Goal: Navigation & Orientation: Find specific page/section

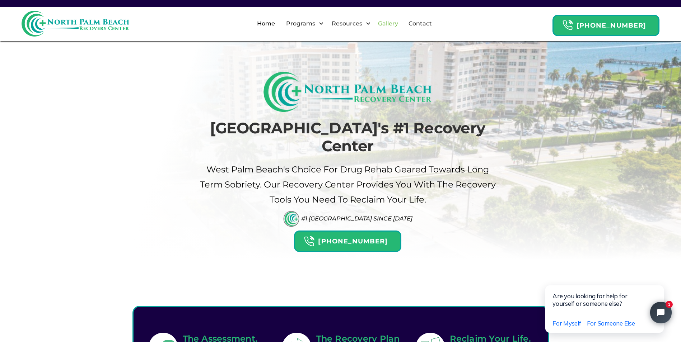
click at [402, 23] on link "Gallery" at bounding box center [388, 23] width 29 height 23
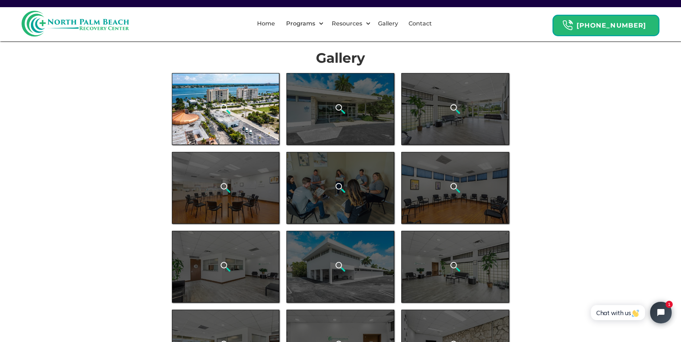
click at [239, 112] on div "open lightbox" at bounding box center [226, 109] width 108 height 72
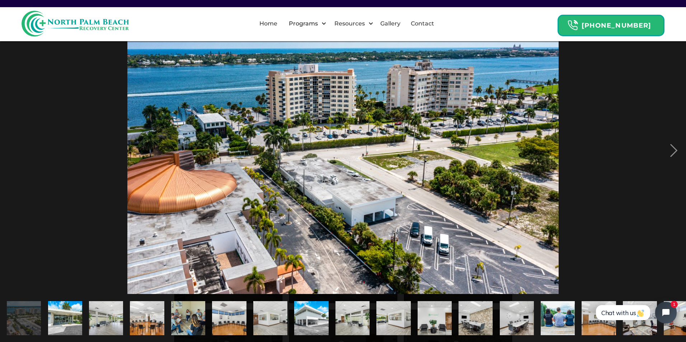
click at [65, 319] on img "show item 2 of 21" at bounding box center [64, 318] width 51 height 34
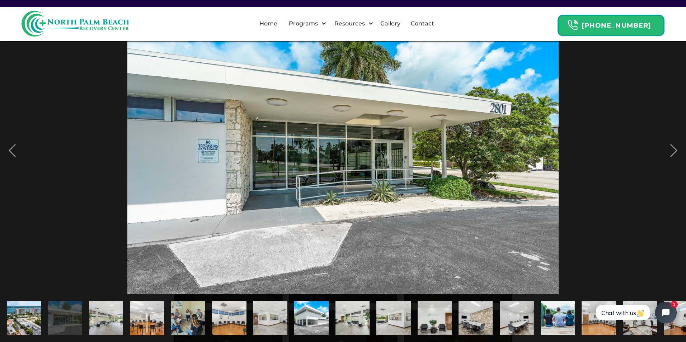
click at [97, 318] on img "show item 3 of 21" at bounding box center [105, 318] width 51 height 34
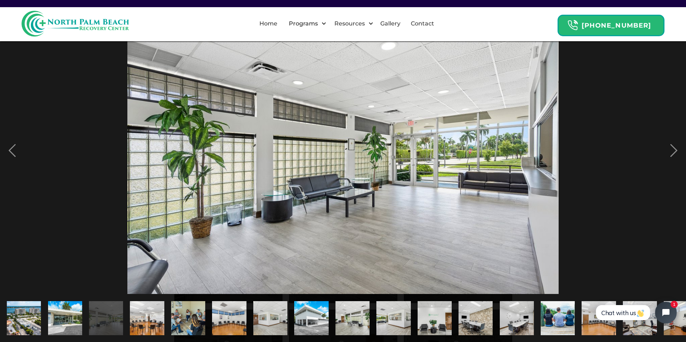
click at [139, 318] on img "show item 4 of 21" at bounding box center [147, 318] width 51 height 34
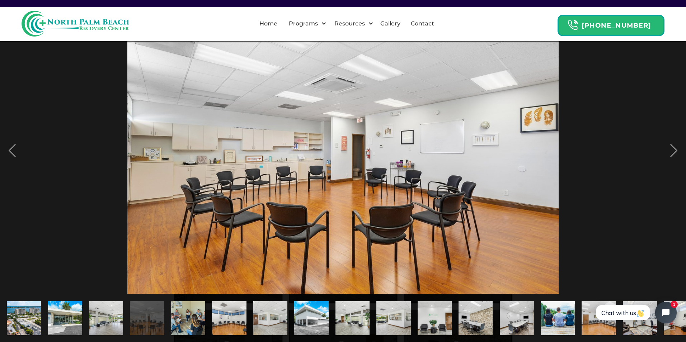
click at [174, 314] on img "show item 5 of 21" at bounding box center [188, 318] width 51 height 34
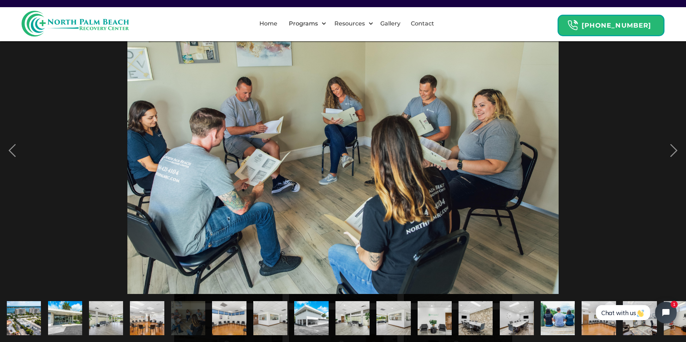
click at [221, 312] on img "show item 6 of 21" at bounding box center [228, 318] width 51 height 34
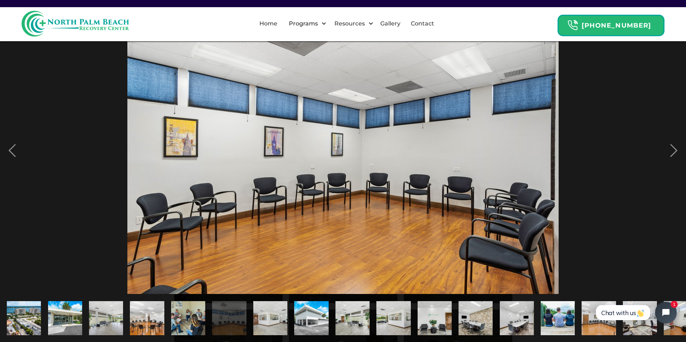
click at [259, 307] on img "show item 7 of 21" at bounding box center [270, 318] width 51 height 34
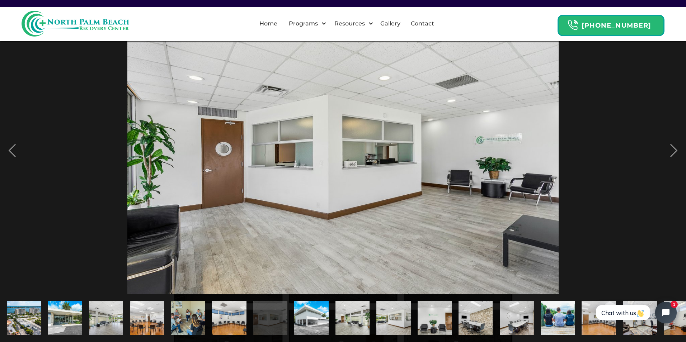
click at [308, 309] on img "show item 8 of 21" at bounding box center [311, 318] width 51 height 34
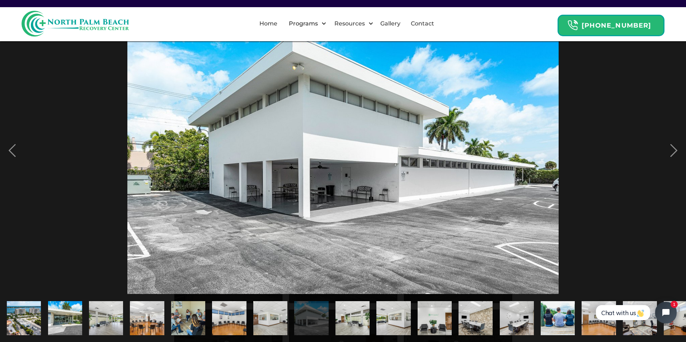
click at [356, 310] on img "show item 9 of 21" at bounding box center [352, 318] width 51 height 34
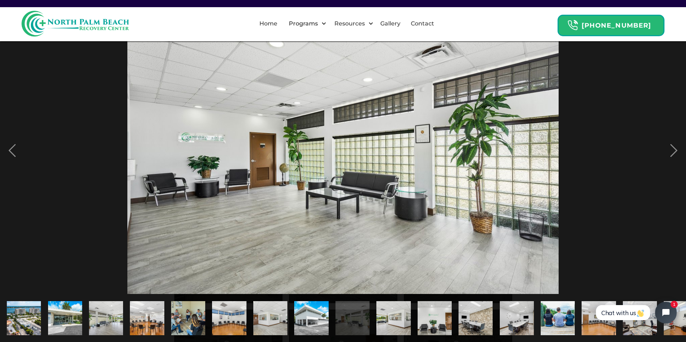
click at [394, 306] on img "show item 10 of 21" at bounding box center [393, 318] width 51 height 34
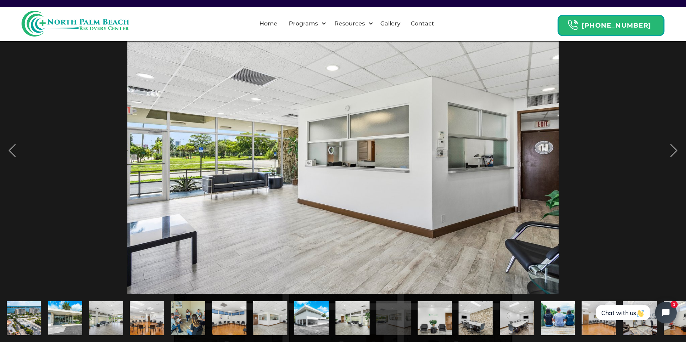
click at [424, 301] on img "show item 11 of 21" at bounding box center [434, 318] width 51 height 34
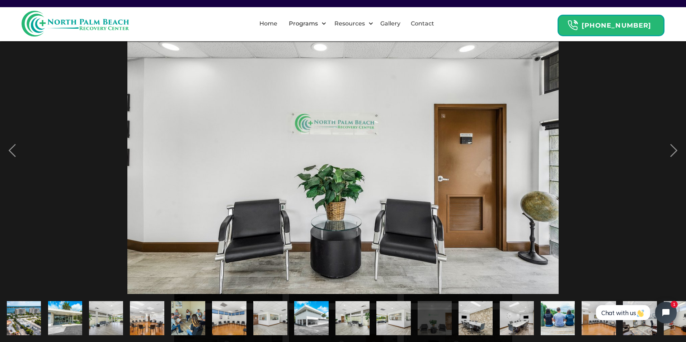
click at [470, 305] on img "show item 12 of 21" at bounding box center [475, 318] width 51 height 34
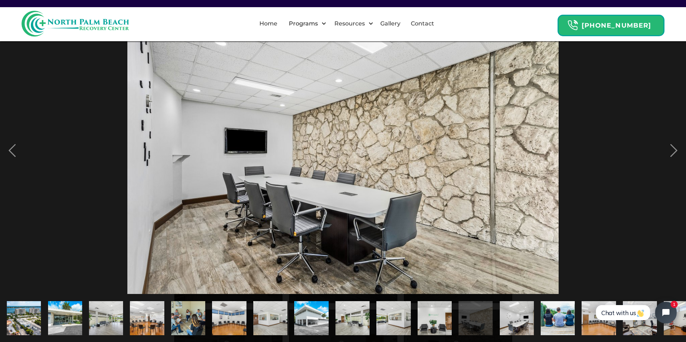
click at [515, 301] on img "show item 13 of 21" at bounding box center [516, 318] width 51 height 34
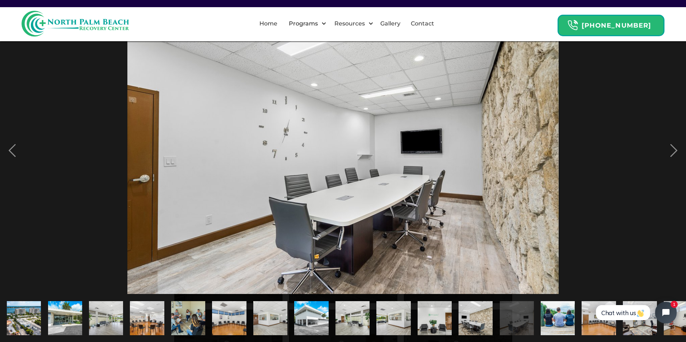
click at [547, 303] on img "show item 14 of 21" at bounding box center [557, 318] width 51 height 34
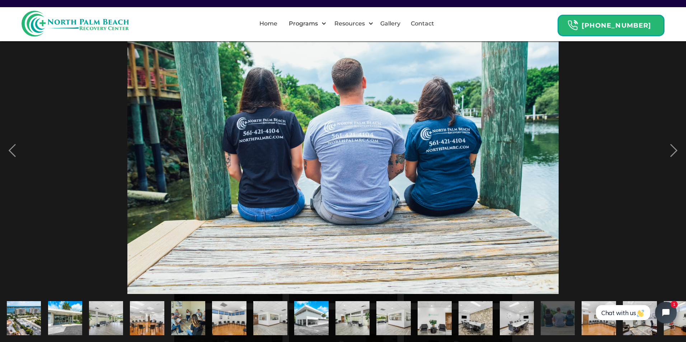
click at [603, 294] on div "show item 15 of 21" at bounding box center [599, 318] width 41 height 48
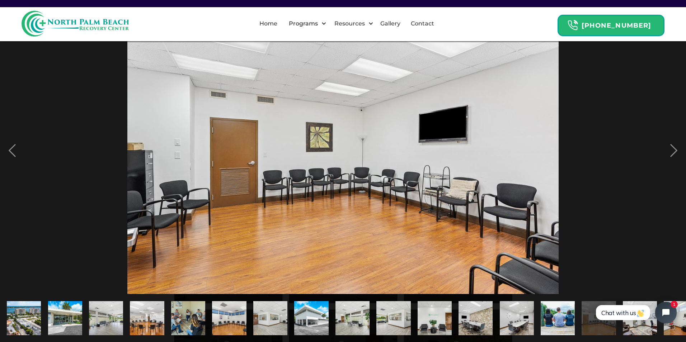
click at [637, 298] on html "Chat with us 1" at bounding box center [635, 313] width 95 height 34
click at [636, 298] on html "Chat with us 1" at bounding box center [635, 313] width 95 height 34
click at [613, 255] on div at bounding box center [343, 150] width 686 height 287
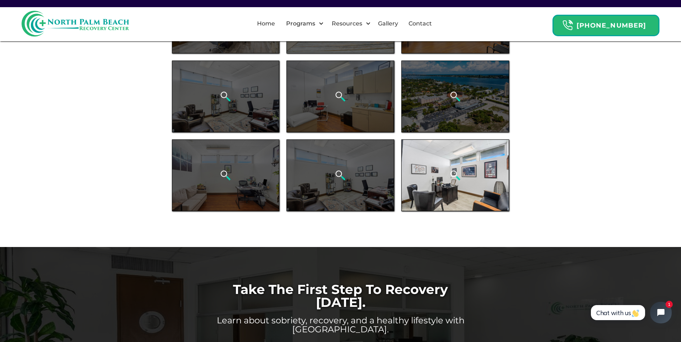
scroll to position [395, 0]
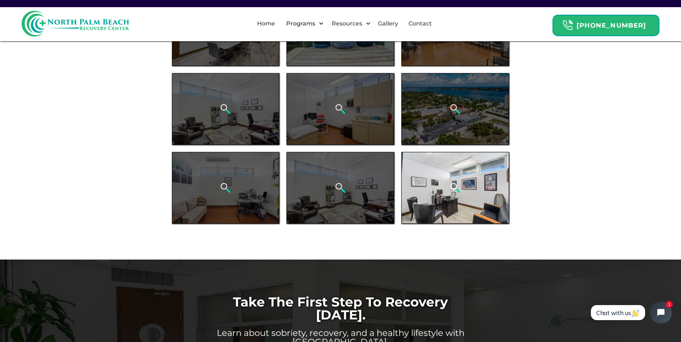
click at [430, 173] on div "open lightbox" at bounding box center [455, 188] width 108 height 72
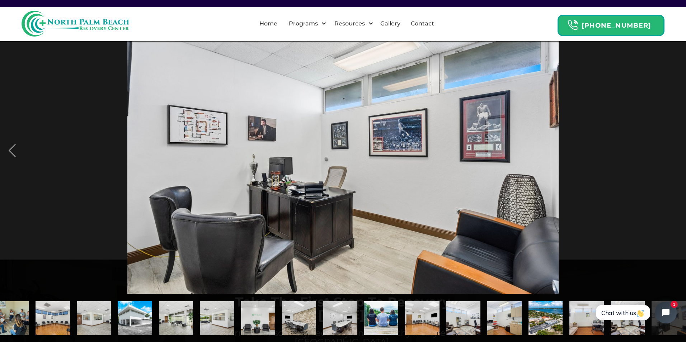
scroll to position [0, 183]
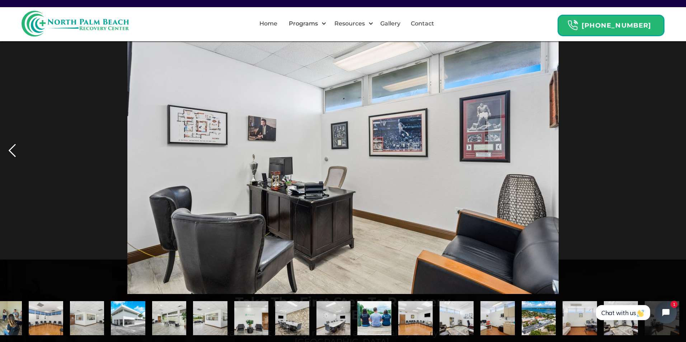
click at [10, 153] on div "previous image" at bounding box center [12, 150] width 24 height 287
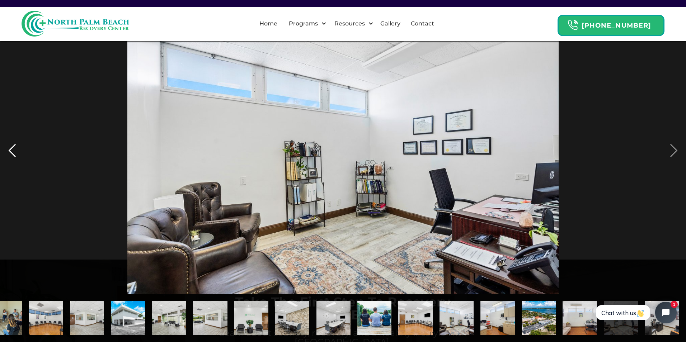
click at [11, 151] on div "previous image" at bounding box center [12, 150] width 24 height 287
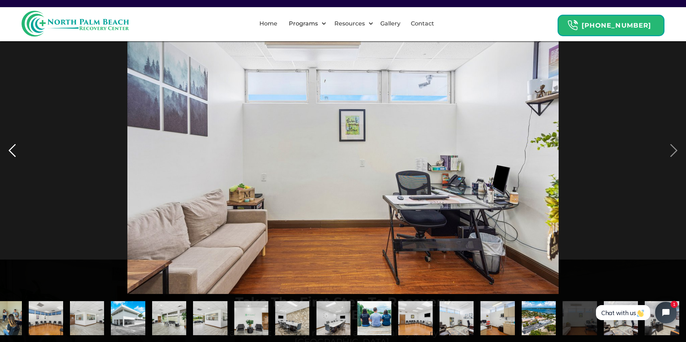
click at [11, 151] on div "previous image" at bounding box center [12, 150] width 24 height 287
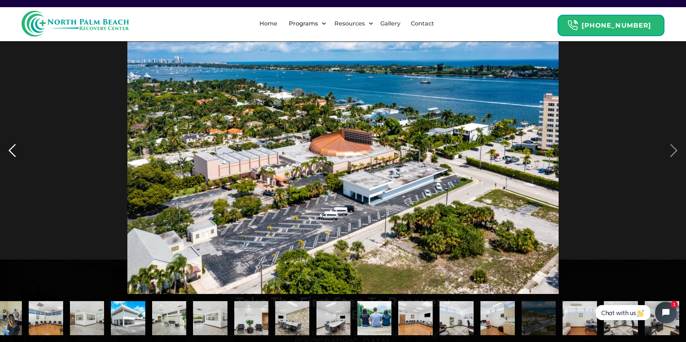
click at [11, 151] on div "previous image" at bounding box center [12, 150] width 24 height 287
